Goal: Task Accomplishment & Management: Use online tool/utility

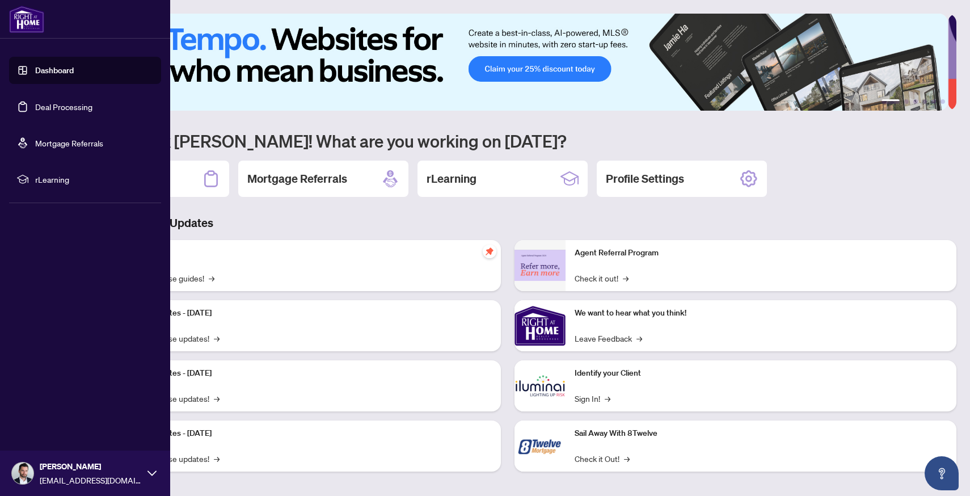
click at [35, 108] on link "Deal Processing" at bounding box center [63, 107] width 57 height 10
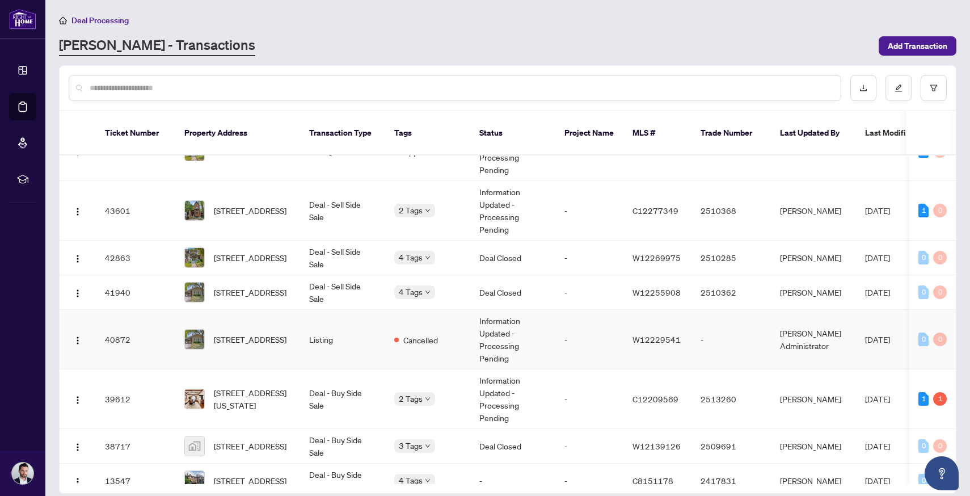
scroll to position [35, 0]
click at [297, 385] on td "[STREET_ADDRESS][US_STATE]" at bounding box center [237, 399] width 125 height 60
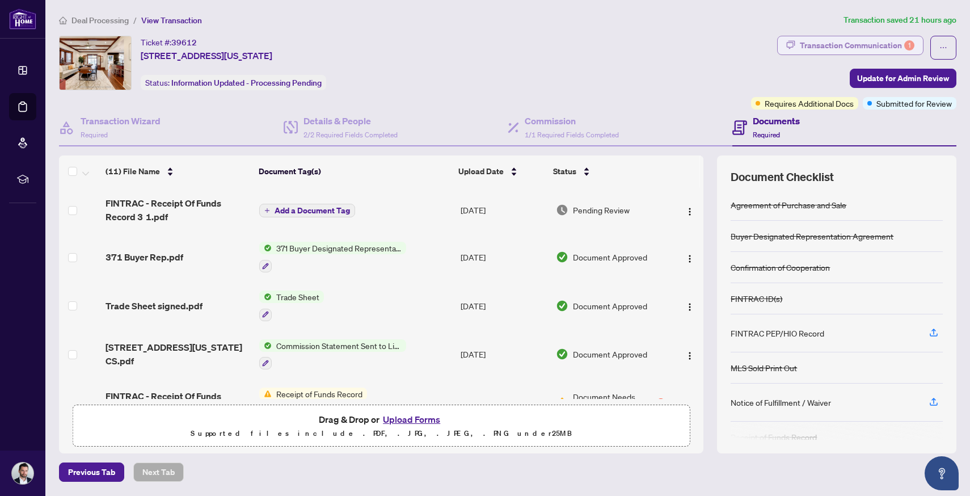
click at [861, 50] on div "Transaction Communication 1" at bounding box center [857, 45] width 115 height 18
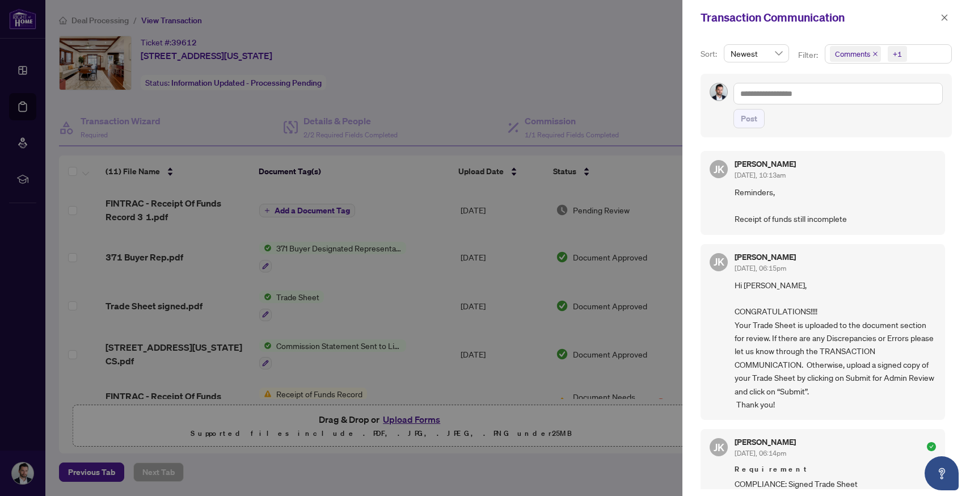
click at [638, 109] on div at bounding box center [485, 248] width 970 height 496
click at [568, 14] on div at bounding box center [485, 248] width 970 height 496
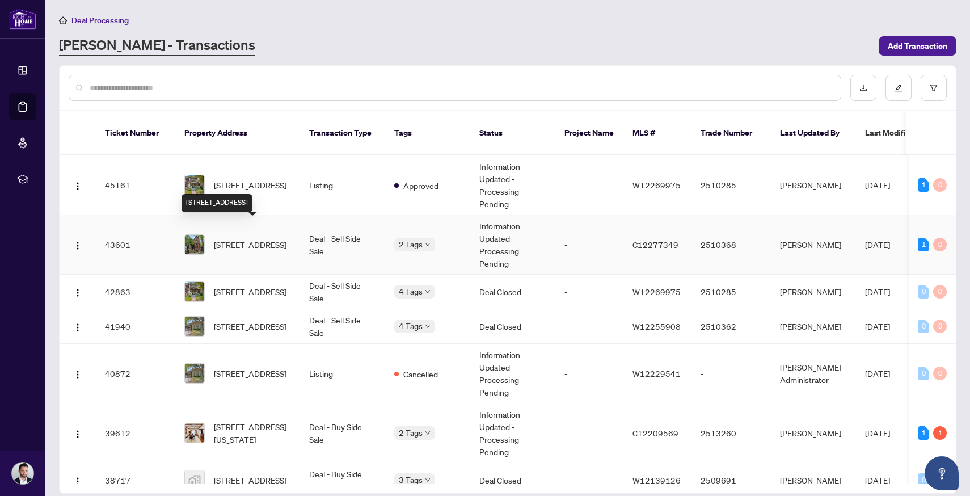
click at [260, 238] on span "[STREET_ADDRESS]" at bounding box center [250, 244] width 73 height 12
